Goal: Information Seeking & Learning: Learn about a topic

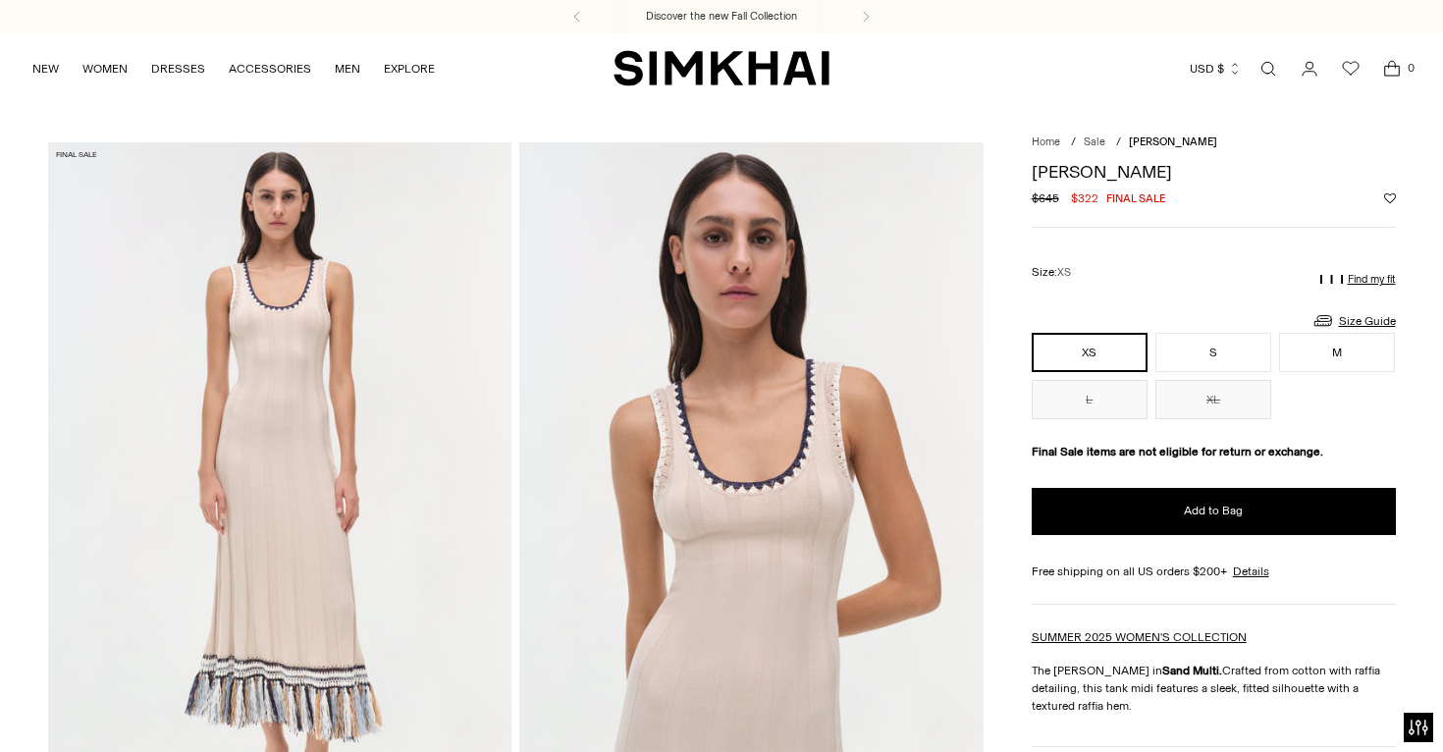
drag, startPoint x: 1175, startPoint y: 163, endPoint x: 1048, endPoint y: 161, distance: 127.6
click at [1048, 163] on h1 "[PERSON_NAME]" at bounding box center [1214, 172] width 364 height 18
drag, startPoint x: 1151, startPoint y: 173, endPoint x: 1054, endPoint y: 158, distance: 97.3
click at [1054, 158] on div "**********" at bounding box center [1214, 644] width 364 height 987
copy h1 "[PERSON_NAME]"
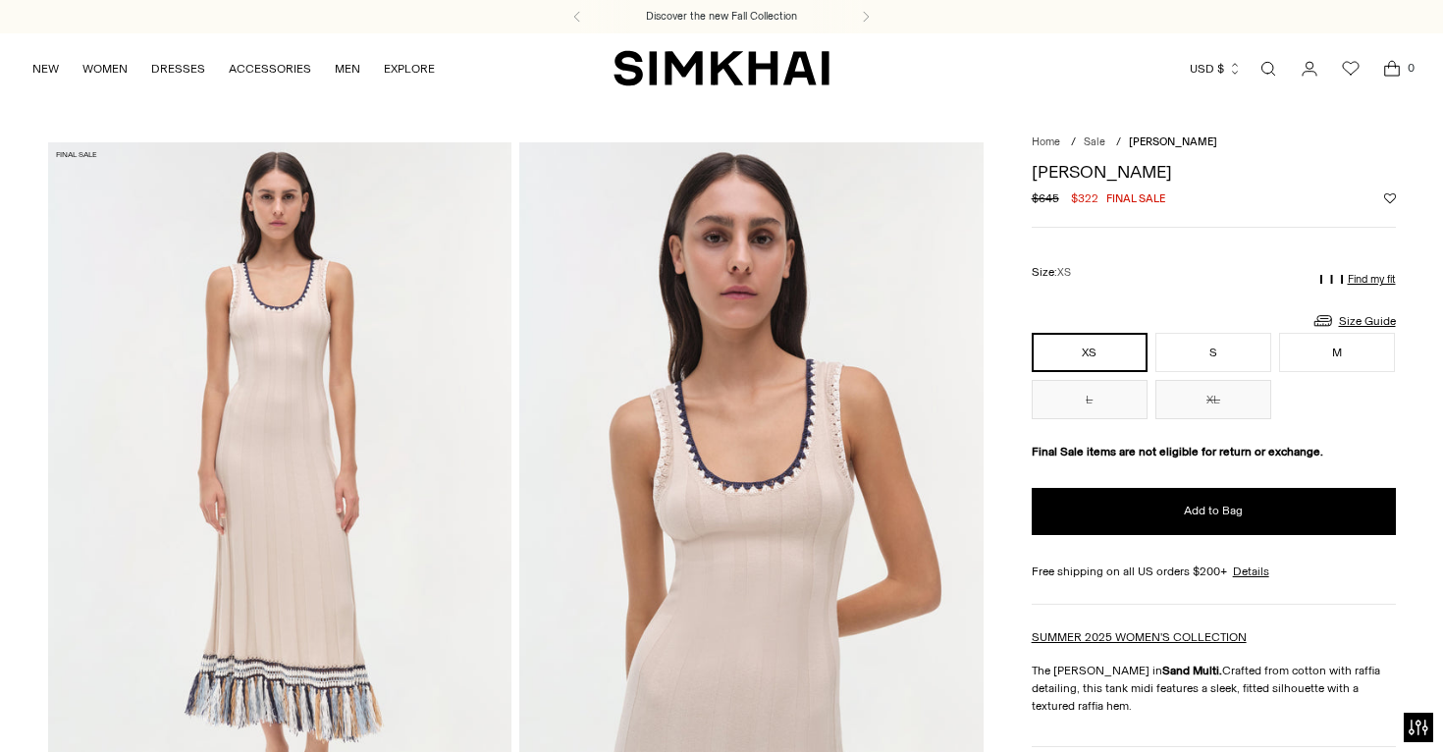
click at [1224, 213] on div "[PERSON_NAME] Regular price $645 $322 Final sale Unit price / per" at bounding box center [1214, 195] width 364 height 65
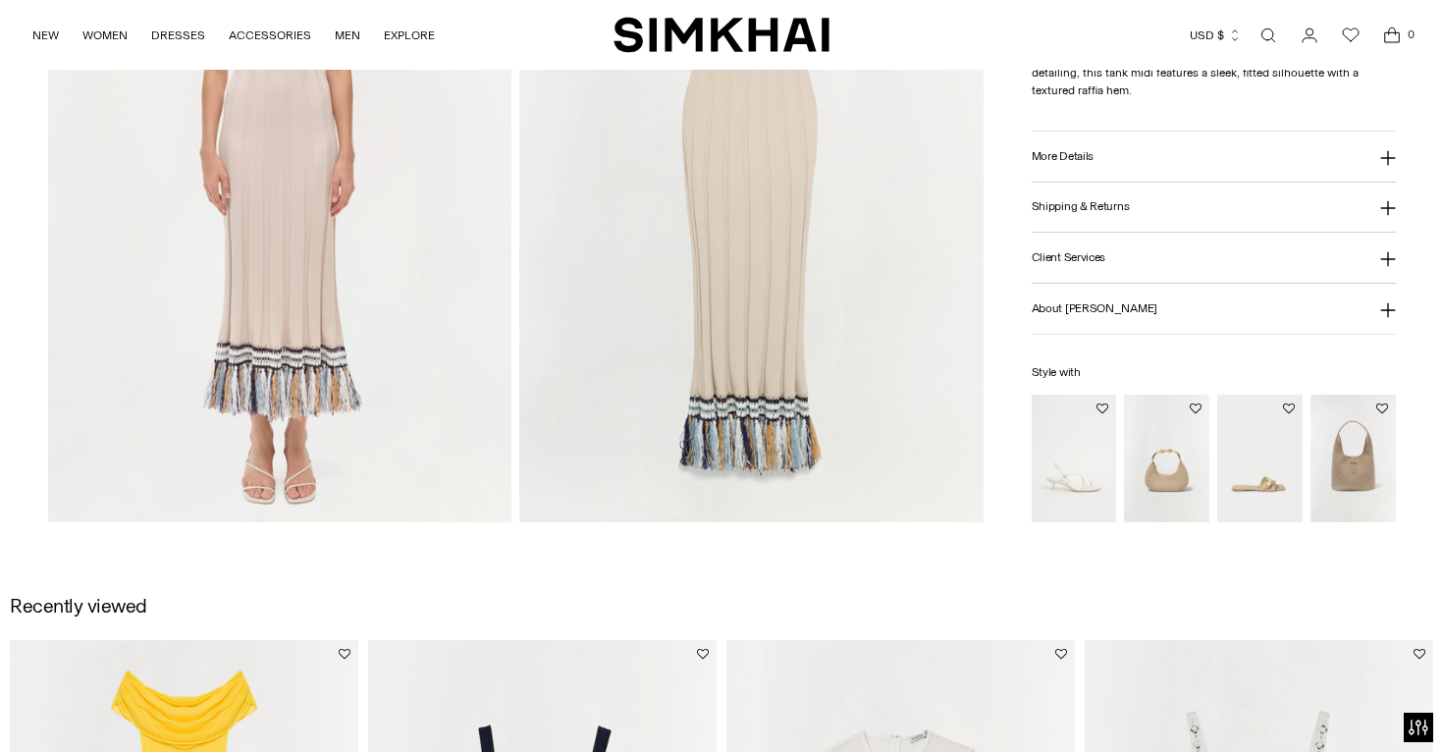
scroll to position [1737, 0]
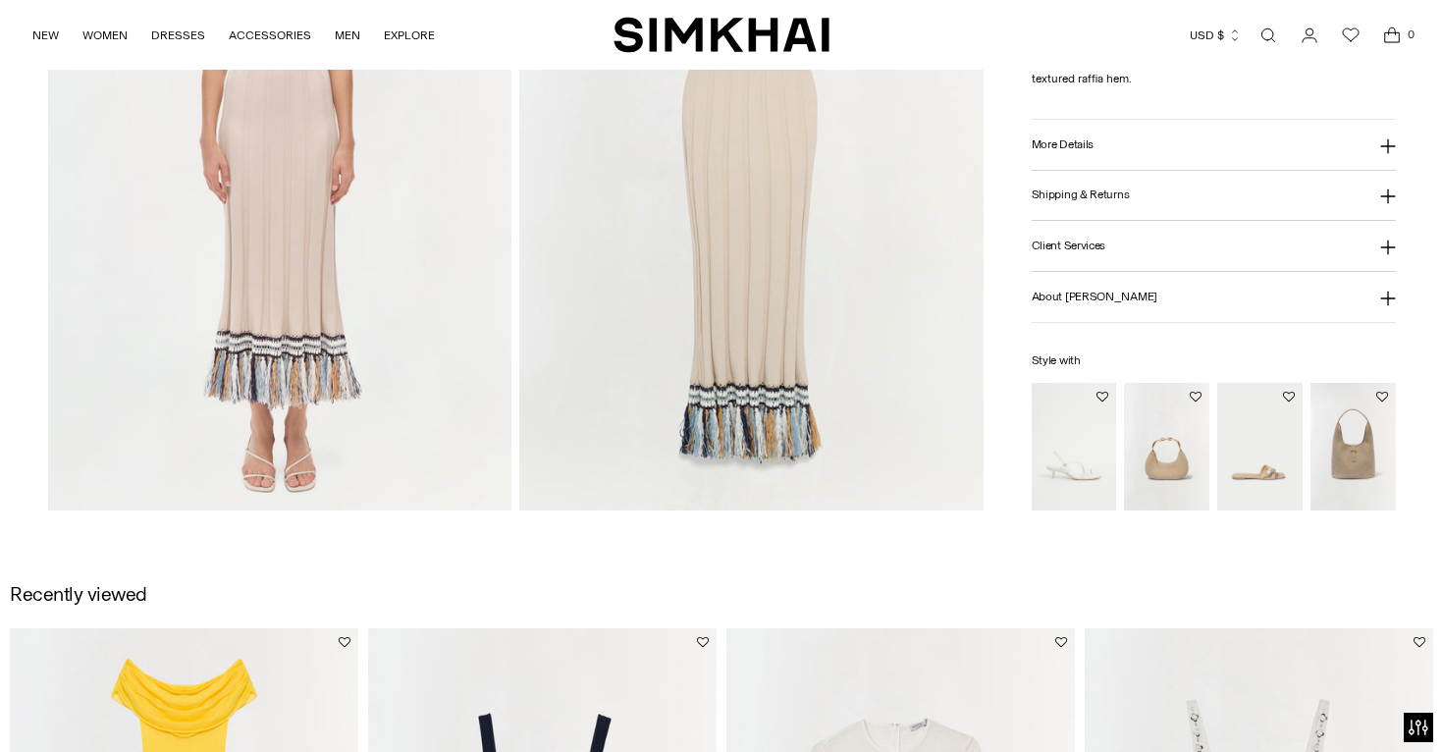
click at [500, 571] on main "Home / Sale / [PERSON_NAME] [PERSON_NAME] Regular price $645 $322 Final sale Un…" at bounding box center [721, 129] width 1443 height 3527
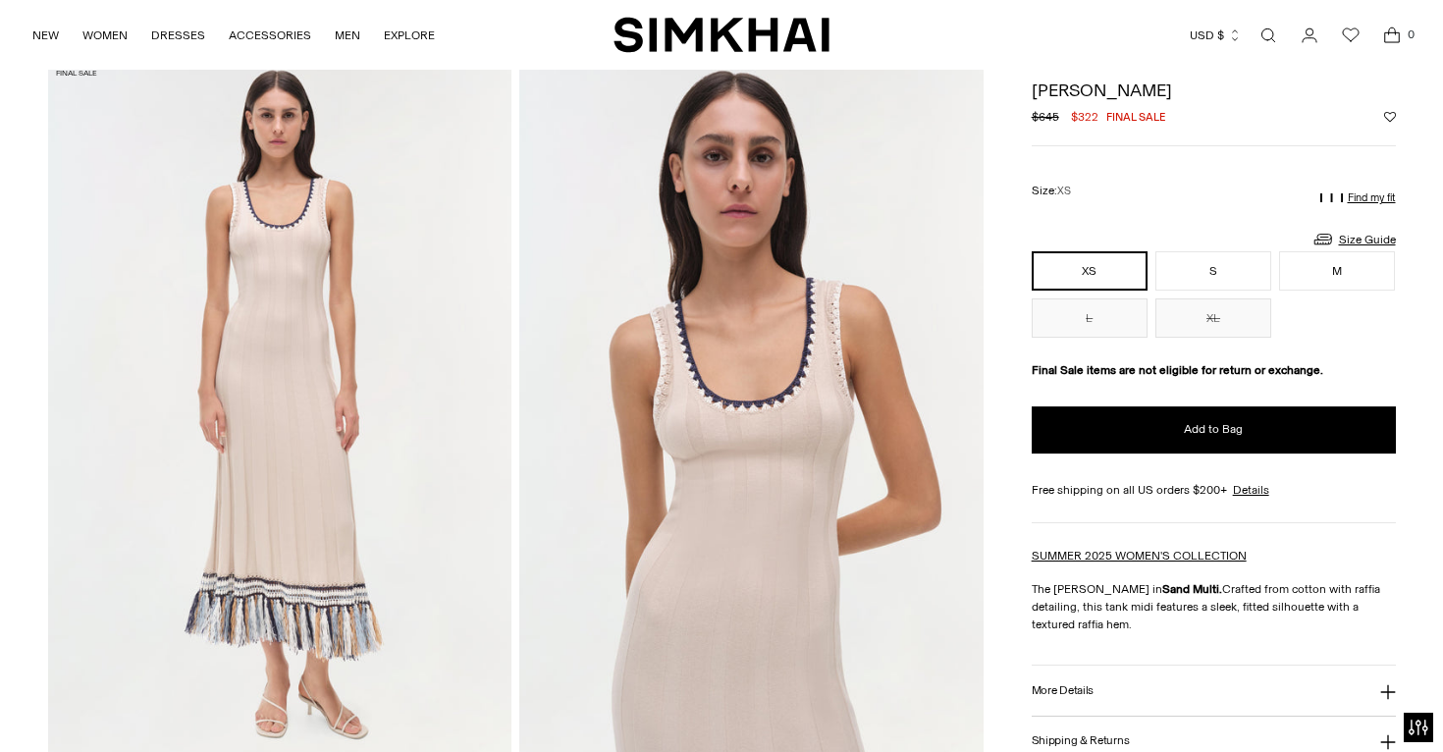
scroll to position [0, 0]
